Goal: Information Seeking & Learning: Learn about a topic

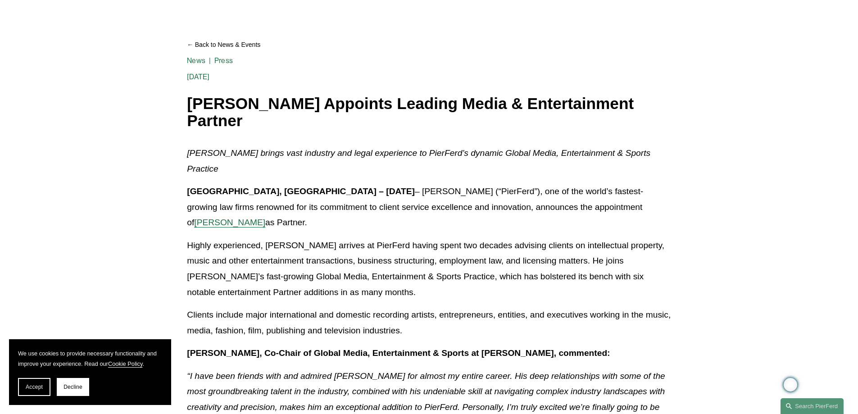
scroll to position [90, 0]
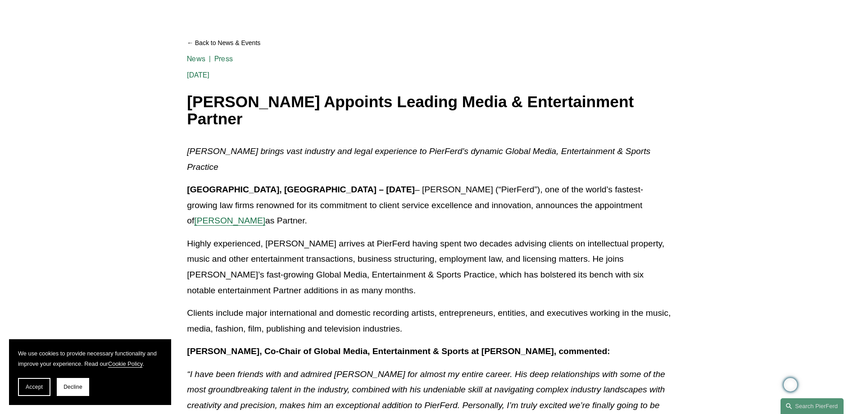
click at [265, 216] on span "[PERSON_NAME]" at bounding box center [229, 220] width 71 height 9
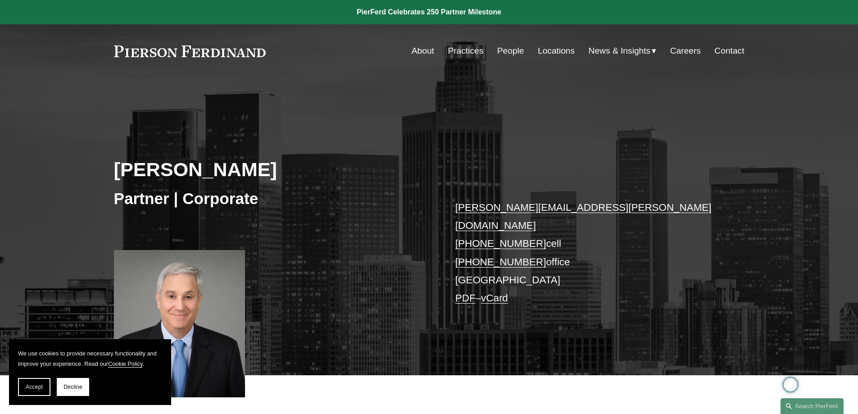
click at [69, 390] on button "Decline" at bounding box center [73, 387] width 32 height 18
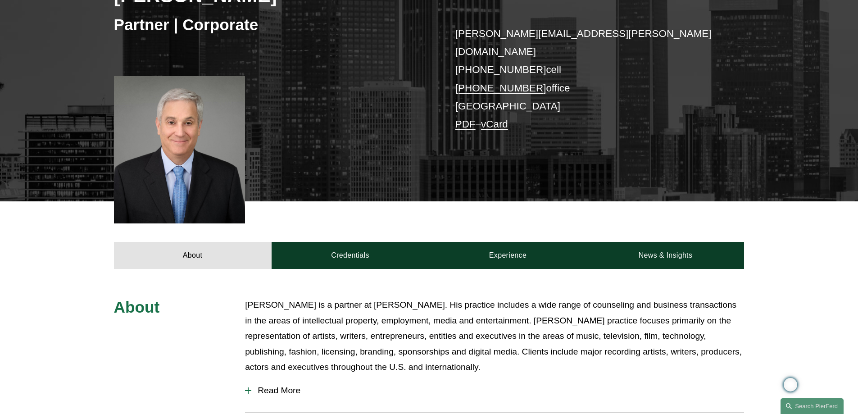
scroll to position [180, 0]
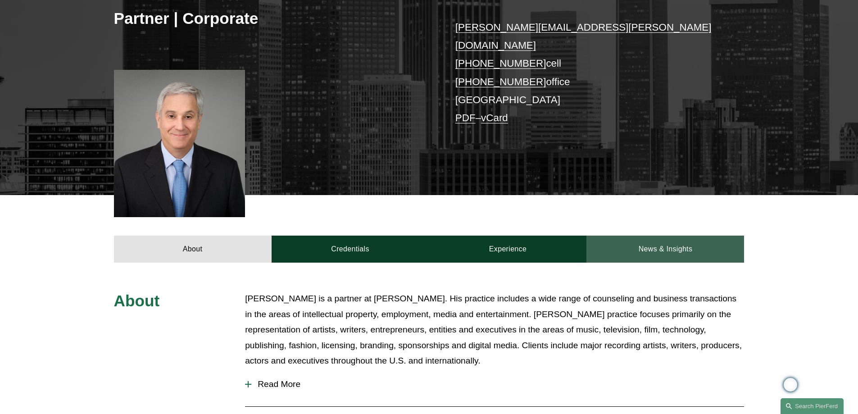
click at [641, 236] on link "News & Insights" at bounding box center [665, 248] width 158 height 27
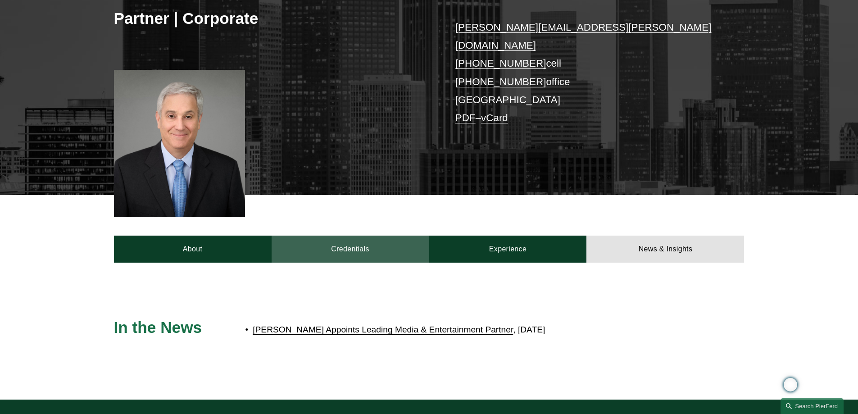
click at [381, 235] on link "Credentials" at bounding box center [351, 248] width 158 height 27
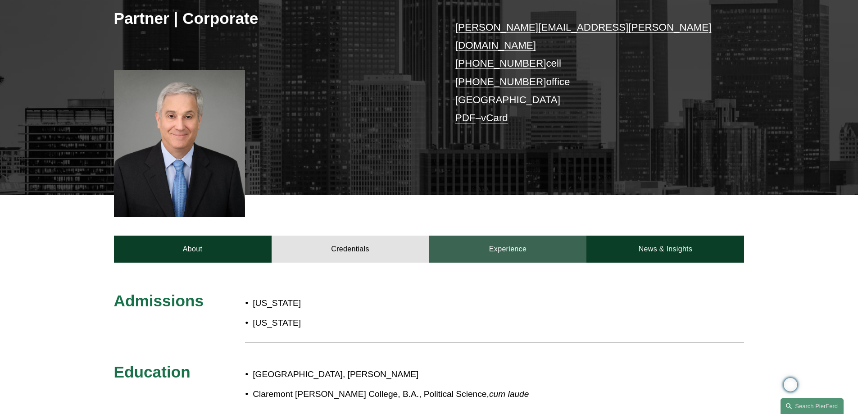
click at [497, 235] on link "Experience" at bounding box center [508, 248] width 158 height 27
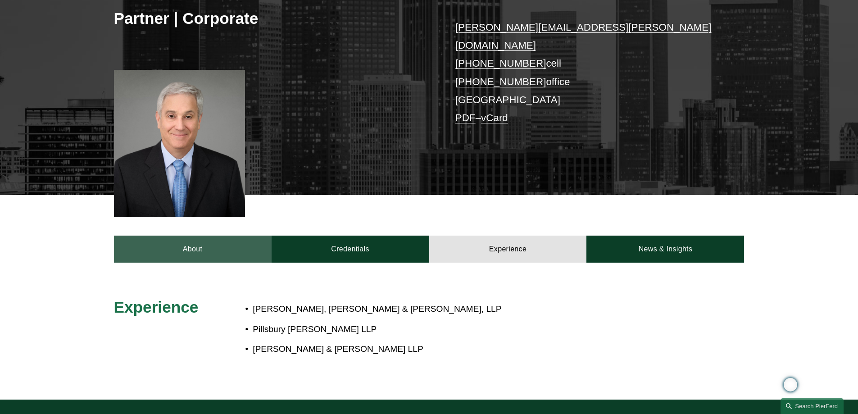
click at [180, 235] on link "About" at bounding box center [193, 248] width 158 height 27
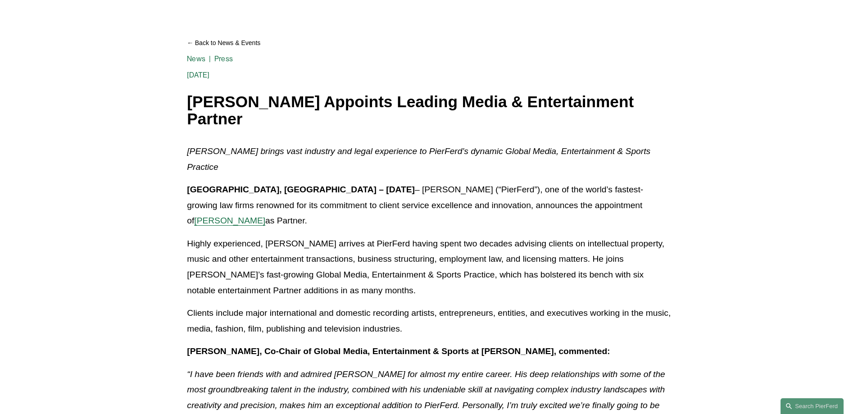
scroll to position [90, 0]
